Goal: Use online tool/utility: Utilize a website feature to perform a specific function

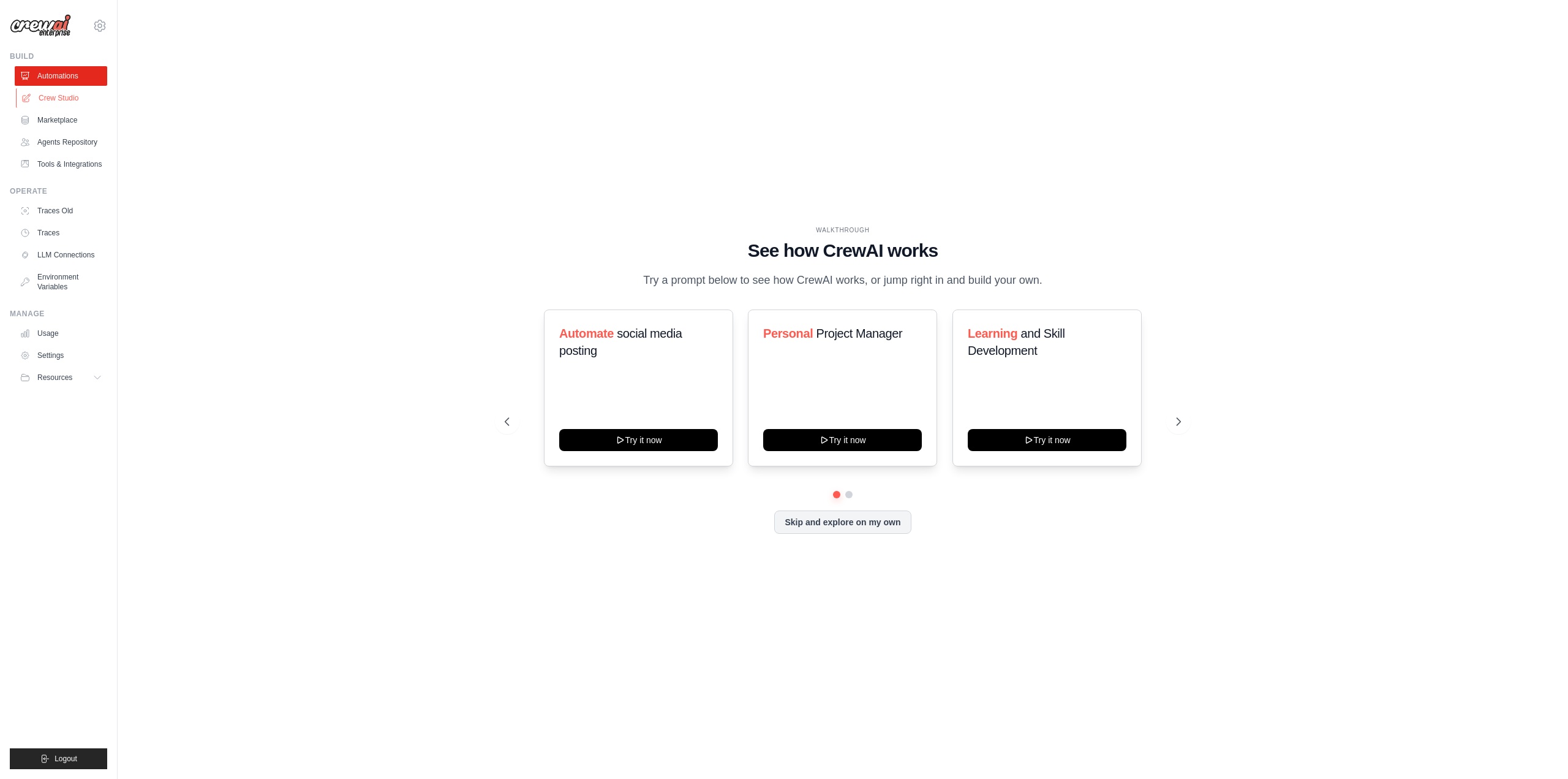
click at [47, 94] on link "Crew Studio" at bounding box center [62, 98] width 92 height 20
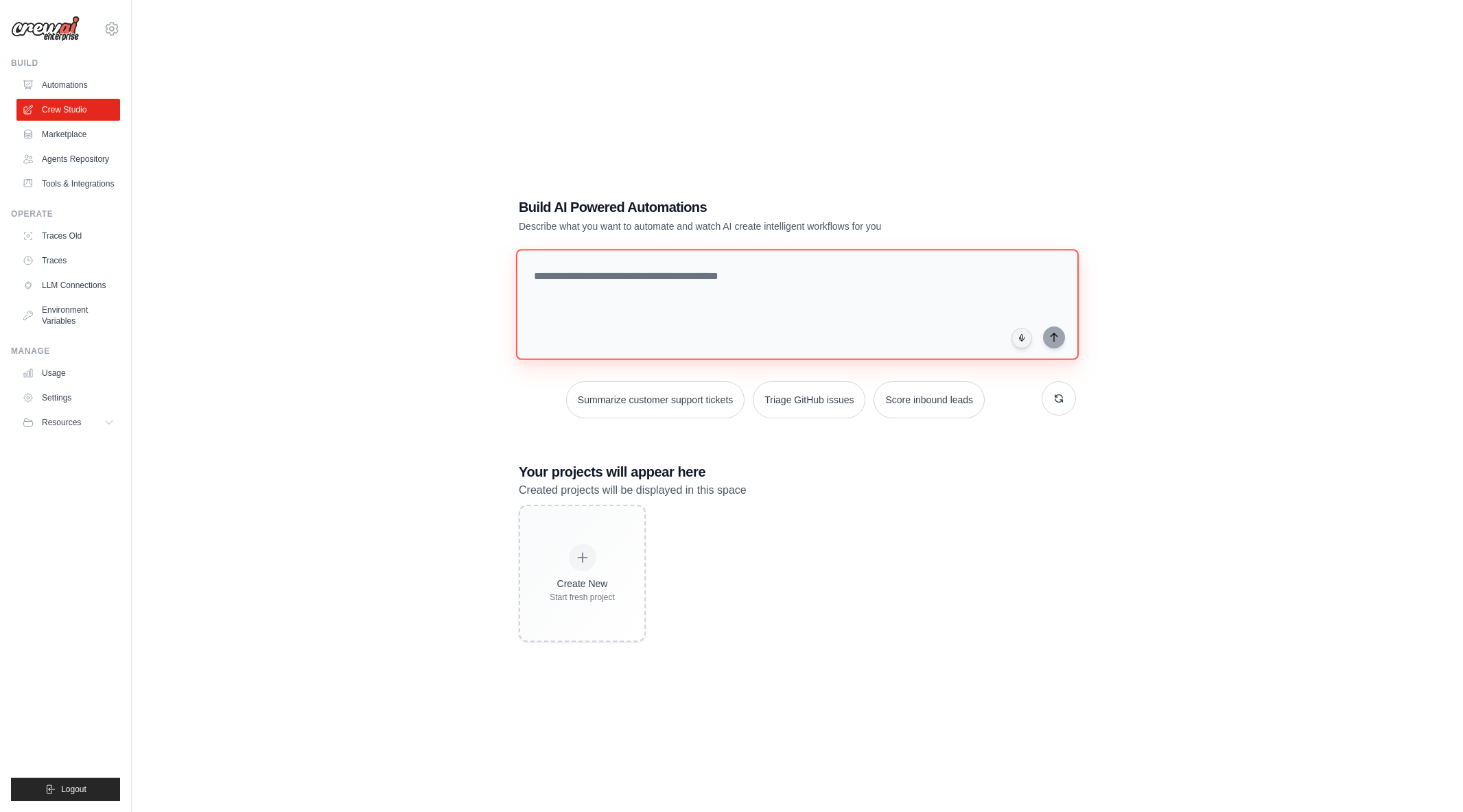
click at [712, 274] on textarea at bounding box center [797, 304] width 562 height 111
type textarea "**********"
